Goal: Information Seeking & Learning: Find contact information

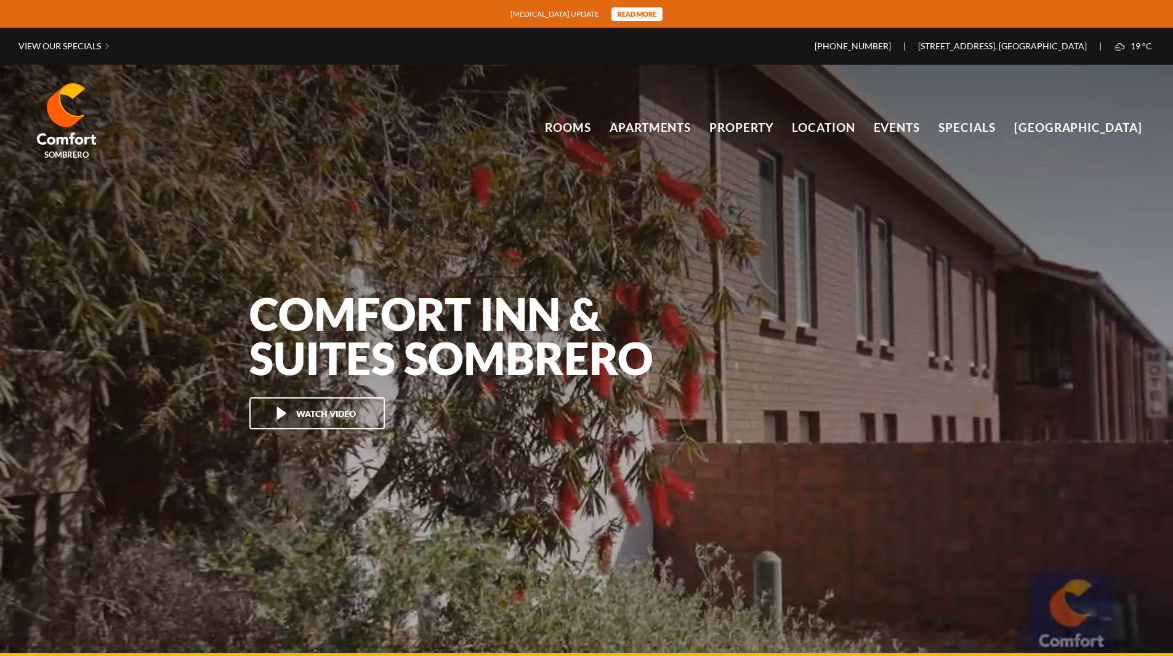
scroll to position [82199, 0]
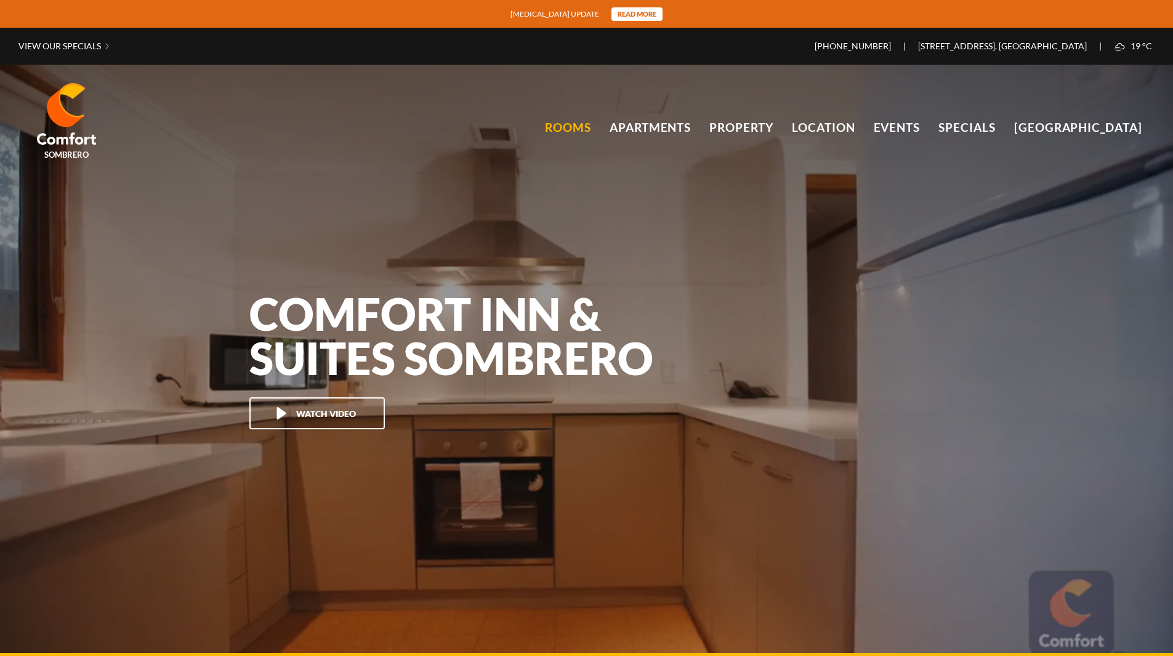
click at [566, 127] on link "Rooms" at bounding box center [568, 127] width 46 height 18
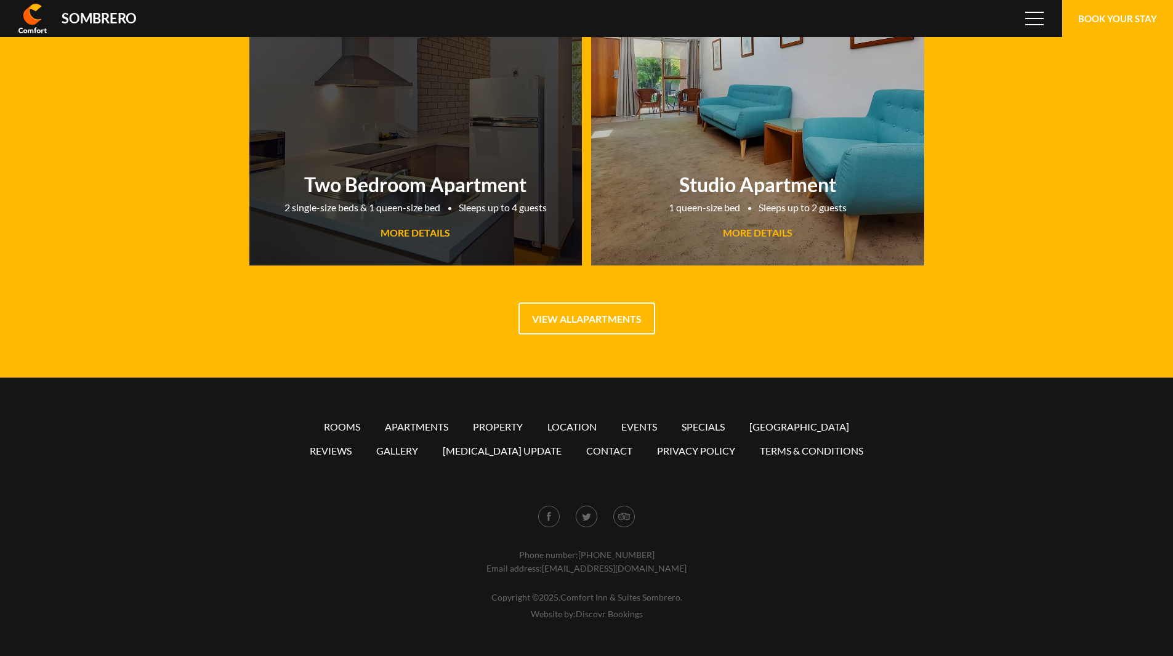
scroll to position [82199, 0]
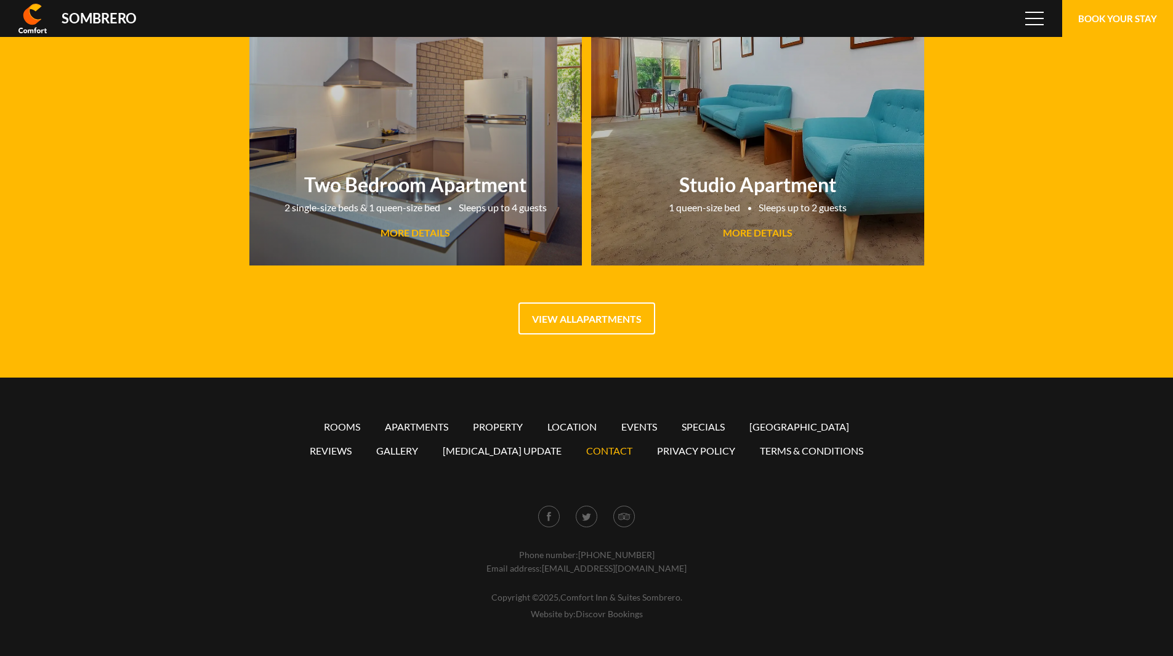
click at [589, 450] on link "Contact" at bounding box center [609, 451] width 46 height 12
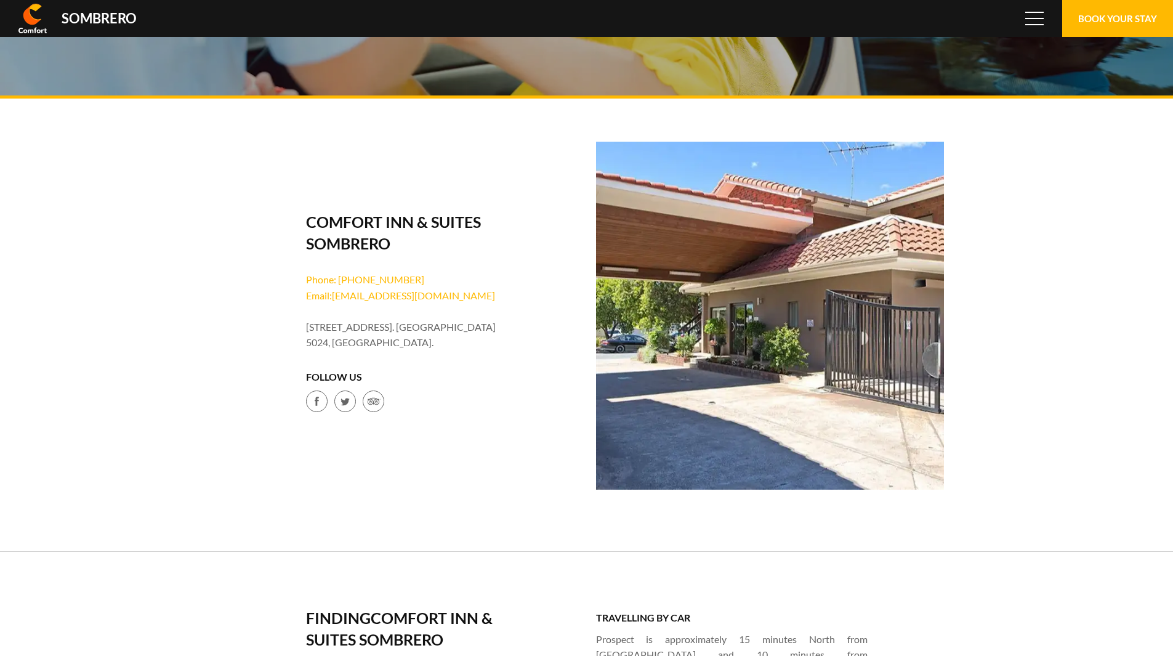
scroll to position [82199, 0]
drag, startPoint x: 479, startPoint y: 297, endPoint x: 333, endPoint y: 302, distance: 146.0
click at [333, 302] on li "Email: [EMAIL_ADDRESS][DOMAIN_NAME]" at bounding box center [403, 296] width 195 height 16
copy link "[EMAIL_ADDRESS][DOMAIN_NAME]"
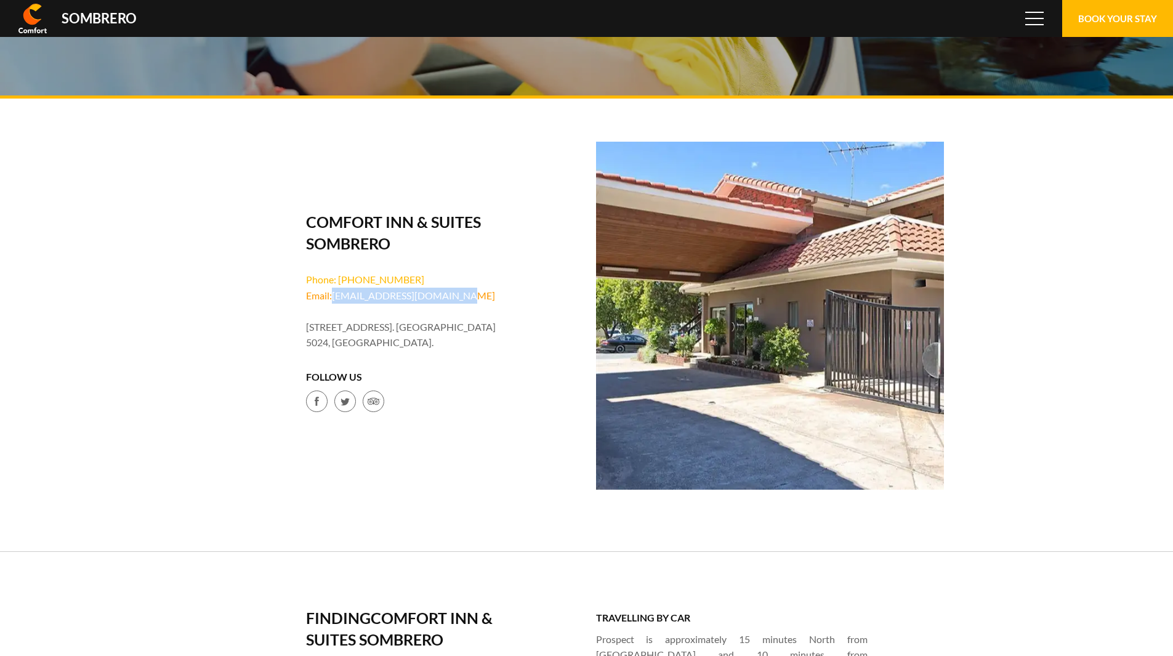
copy link "[EMAIL_ADDRESS][DOMAIN_NAME]"
